Goal: Task Accomplishment & Management: Manage account settings

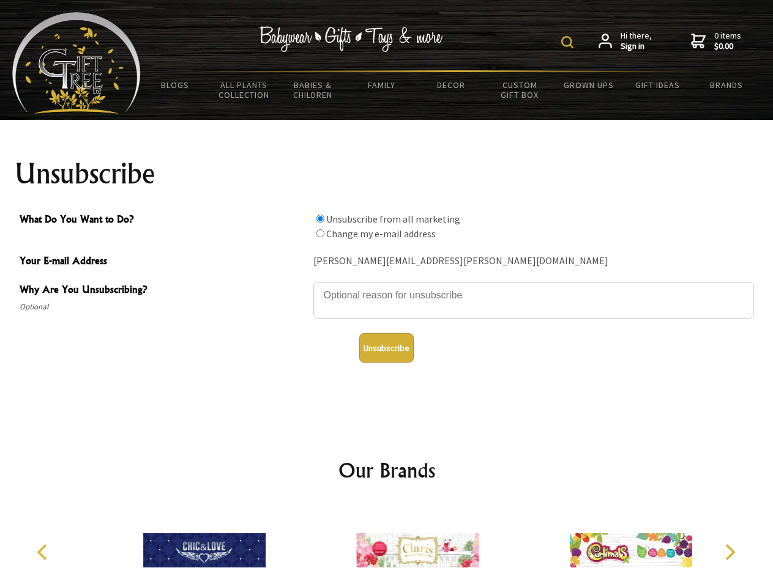
click at [569, 42] on img at bounding box center [567, 42] width 12 height 12
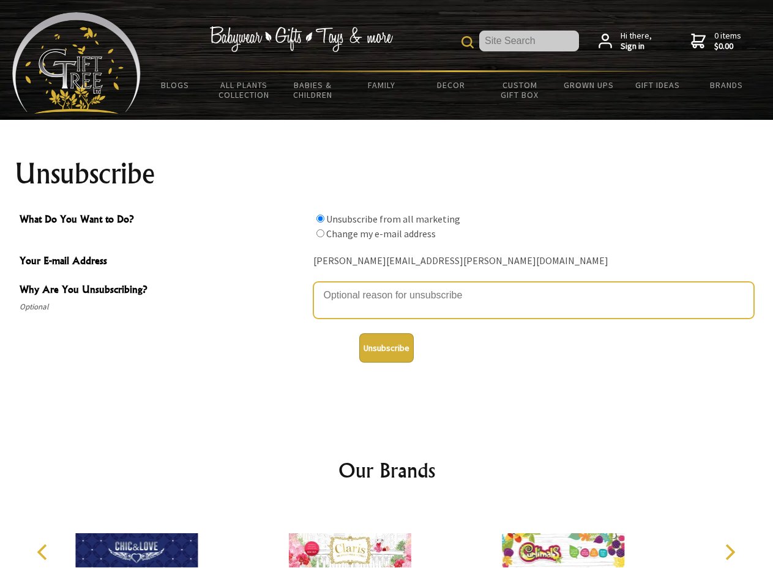
click at [387, 286] on textarea "Why Are You Unsubscribing?" at bounding box center [533, 300] width 440 height 37
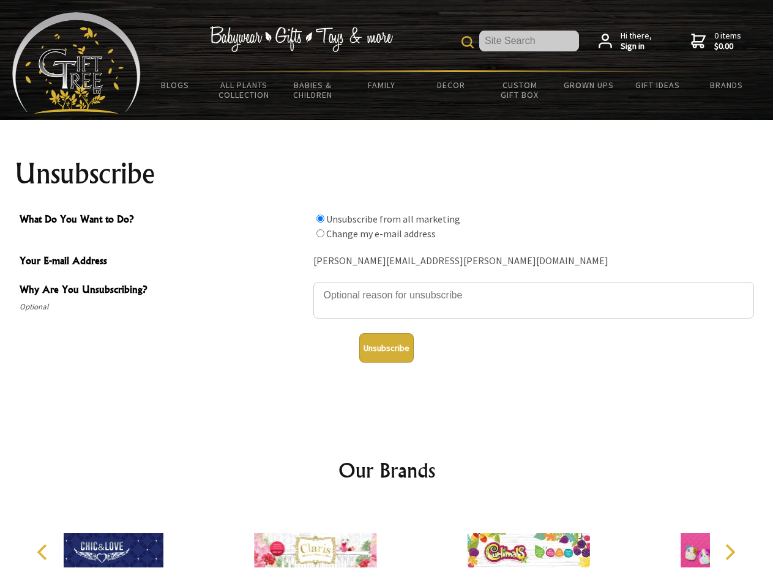
click at [320, 218] on input "What Do You Want to Do?" at bounding box center [320, 219] width 8 height 8
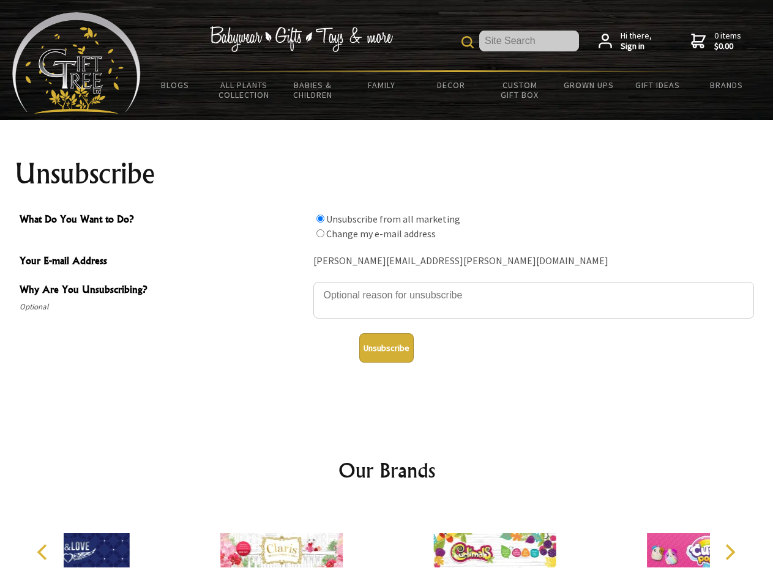
click at [320, 233] on input "What Do You Want to Do?" at bounding box center [320, 233] width 8 height 8
radio input "true"
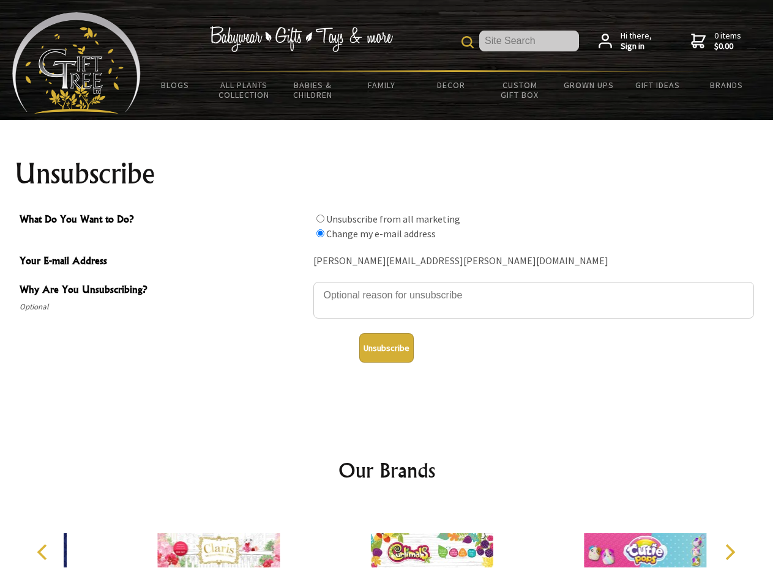
click at [386, 348] on button "Unsubscribe" at bounding box center [386, 347] width 54 height 29
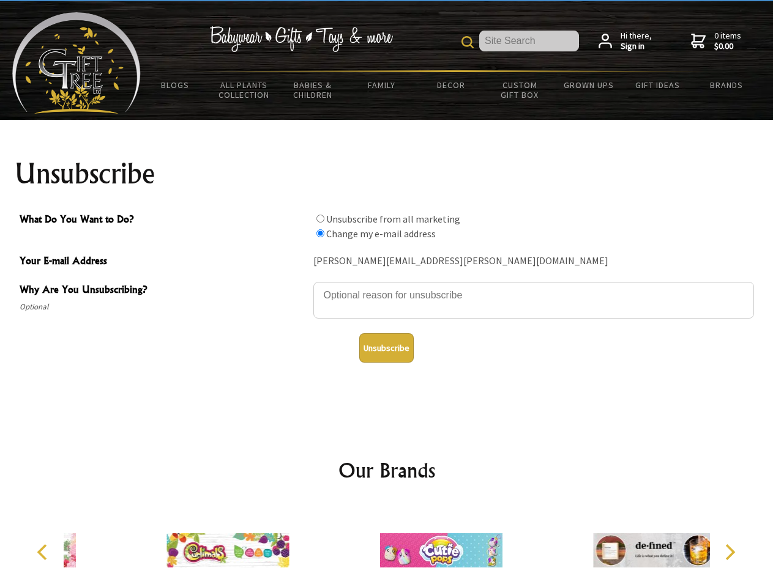
click at [44, 552] on icon "Previous" at bounding box center [43, 552] width 16 height 16
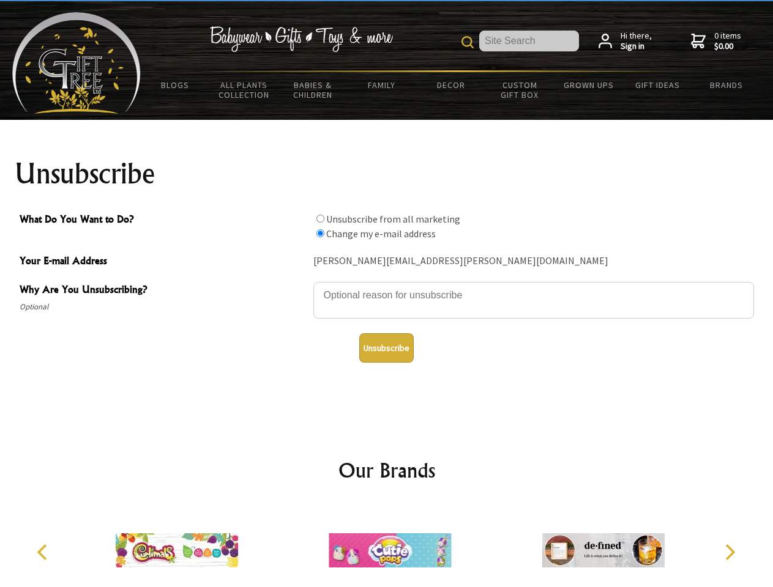
click at [729, 552] on icon "Next" at bounding box center [729, 552] width 16 height 16
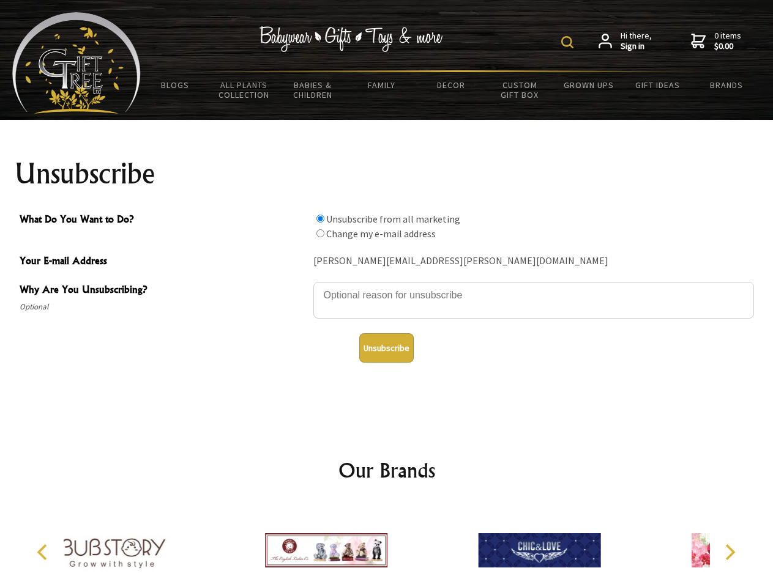
click at [569, 42] on img at bounding box center [567, 42] width 12 height 12
click at [387, 286] on textarea "Why Are You Unsubscribing?" at bounding box center [533, 300] width 440 height 37
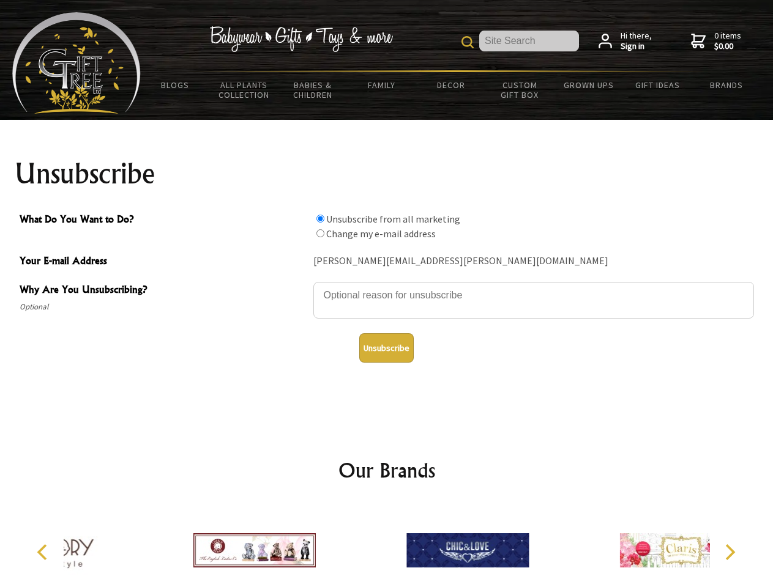
click at [320, 218] on input "What Do You Want to Do?" at bounding box center [320, 219] width 8 height 8
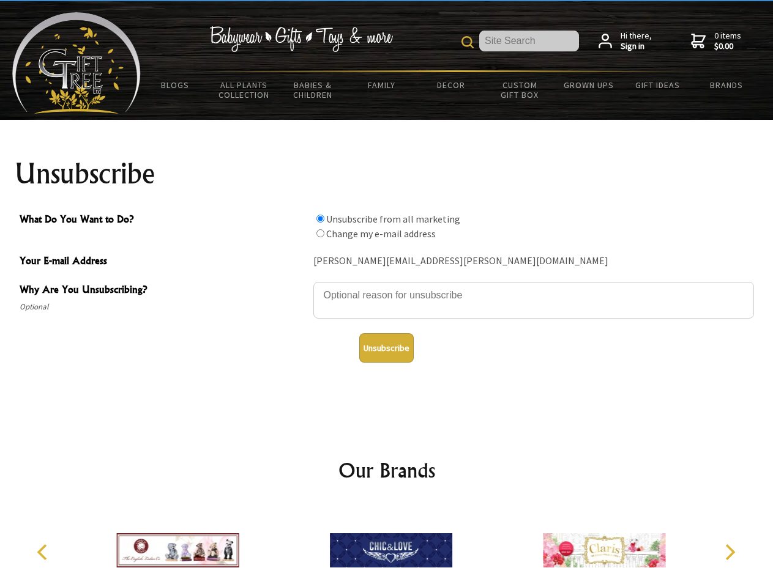
click at [320, 233] on input "What Do You Want to Do?" at bounding box center [320, 233] width 8 height 8
radio input "true"
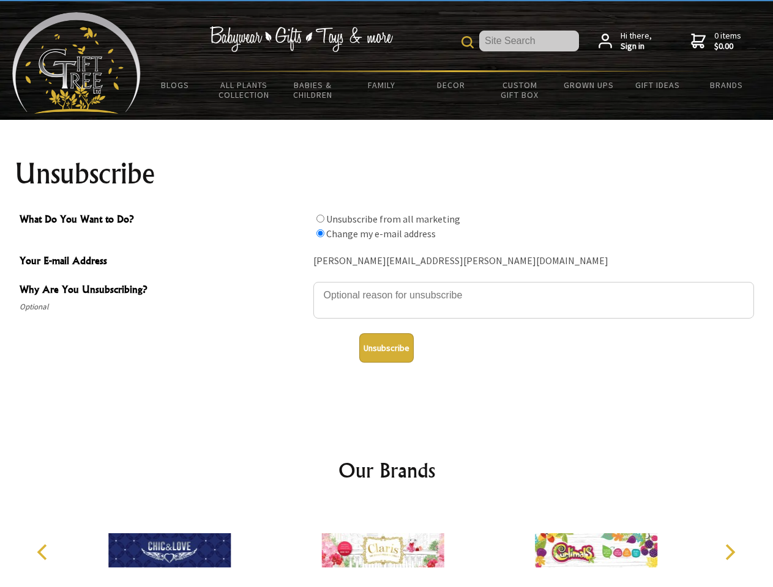
click at [386, 348] on button "Unsubscribe" at bounding box center [386, 347] width 54 height 29
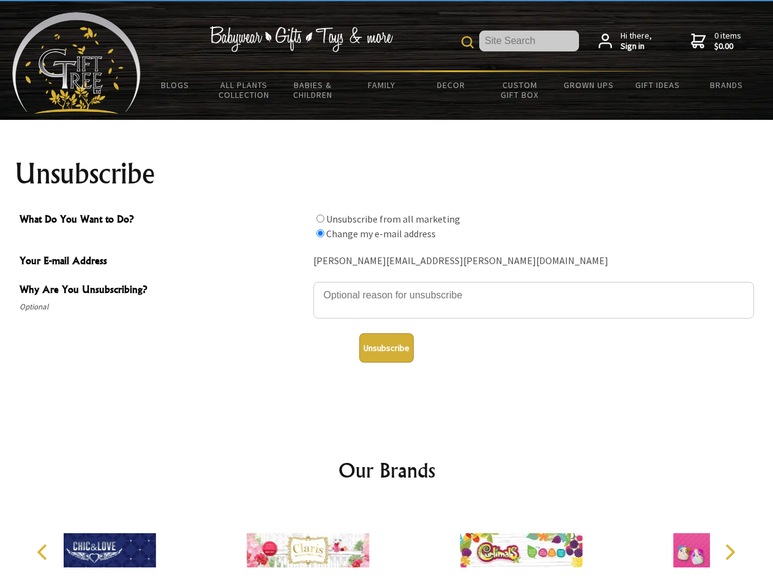
click at [44, 552] on icon "Previous" at bounding box center [43, 552] width 16 height 16
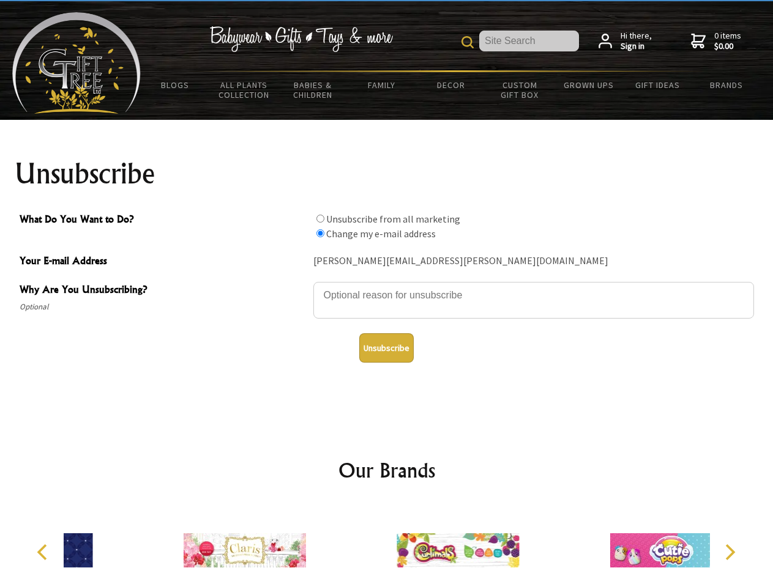
click at [729, 552] on icon "Next" at bounding box center [729, 552] width 16 height 16
